Goal: Find contact information: Find contact information

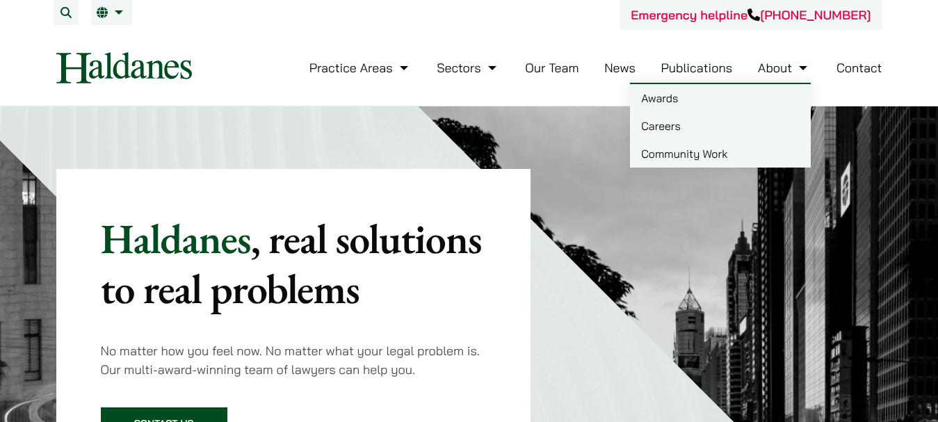
click at [855, 63] on link "Contact" at bounding box center [859, 68] width 46 height 16
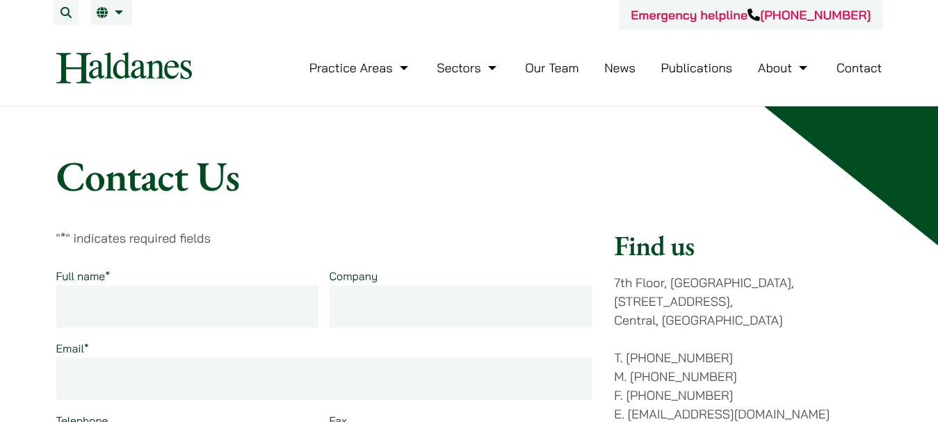
click at [542, 70] on link "Our Team" at bounding box center [552, 68] width 54 height 16
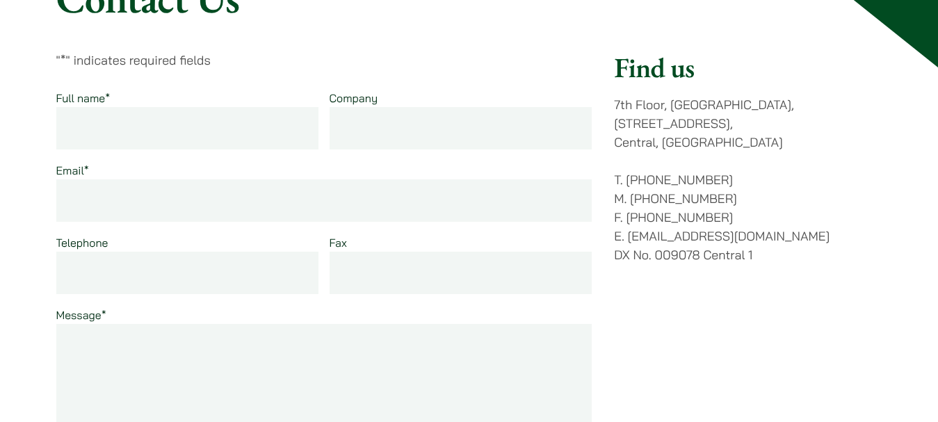
scroll to position [209, 0]
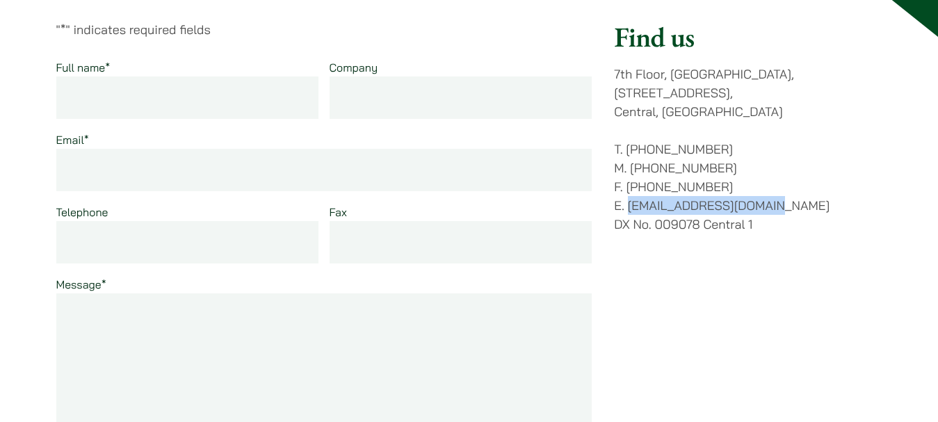
drag, startPoint x: 781, startPoint y: 184, endPoint x: 629, endPoint y: 192, distance: 152.4
click at [629, 192] on p "T. (852) 2868 1234 M. (852) 9763 5524 F. (852) 2845 1637 E. enquiries@haldanes.…" at bounding box center [748, 187] width 268 height 94
copy p "[EMAIL_ADDRESS][DOMAIN_NAME]"
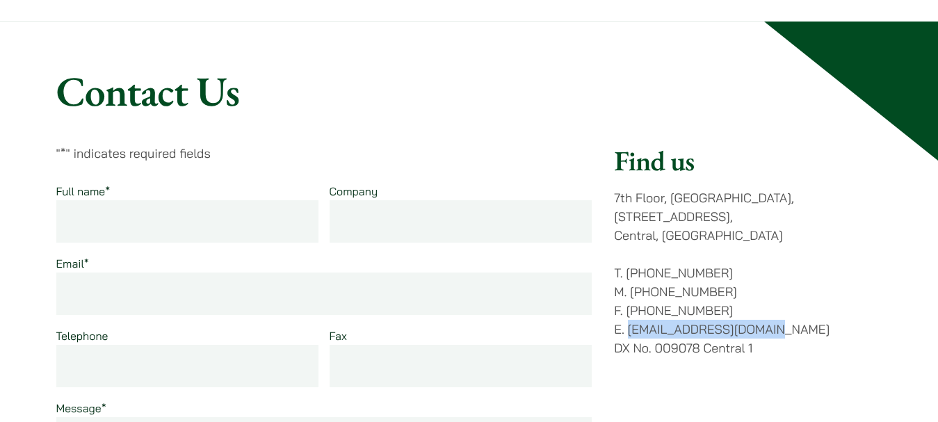
scroll to position [0, 0]
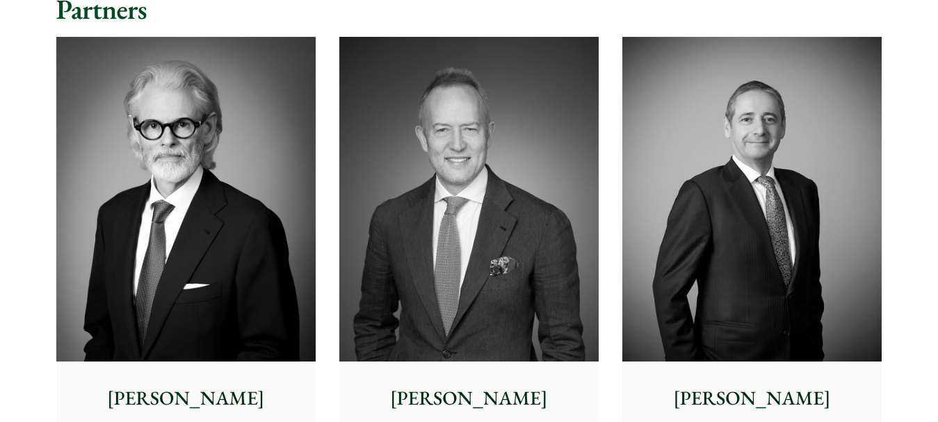
scroll to position [139, 0]
